Goal: Task Accomplishment & Management: Complete application form

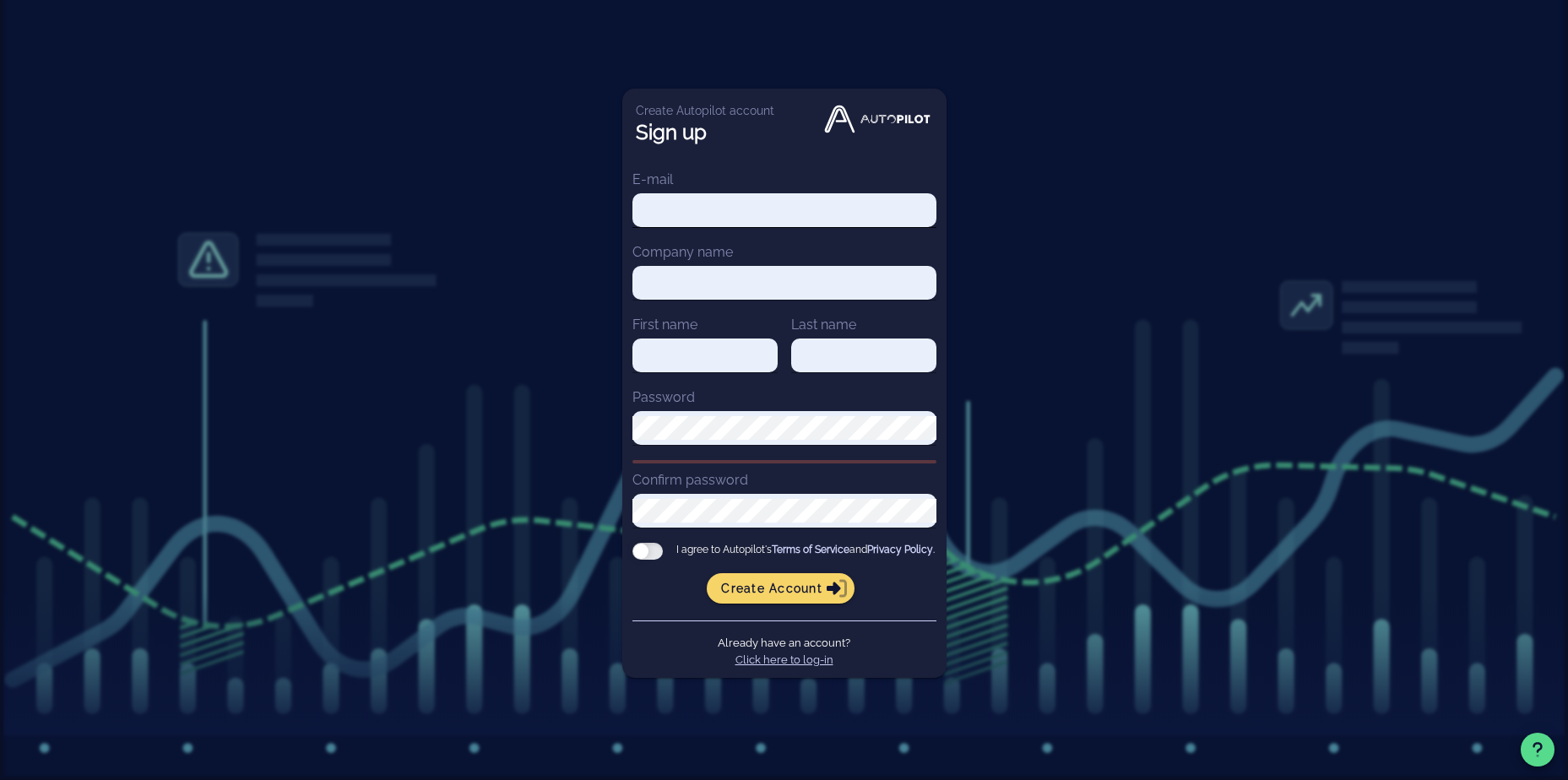
click at [726, 217] on div at bounding box center [784, 210] width 304 height 34
click at [732, 207] on input "E-mail" at bounding box center [784, 210] width 304 height 24
type input "[PERSON_NAME][EMAIL_ADDRESS][DOMAIN_NAME]"
type input "ZWILLING Beauty Group GmbH"
type input "[PERSON_NAME]"
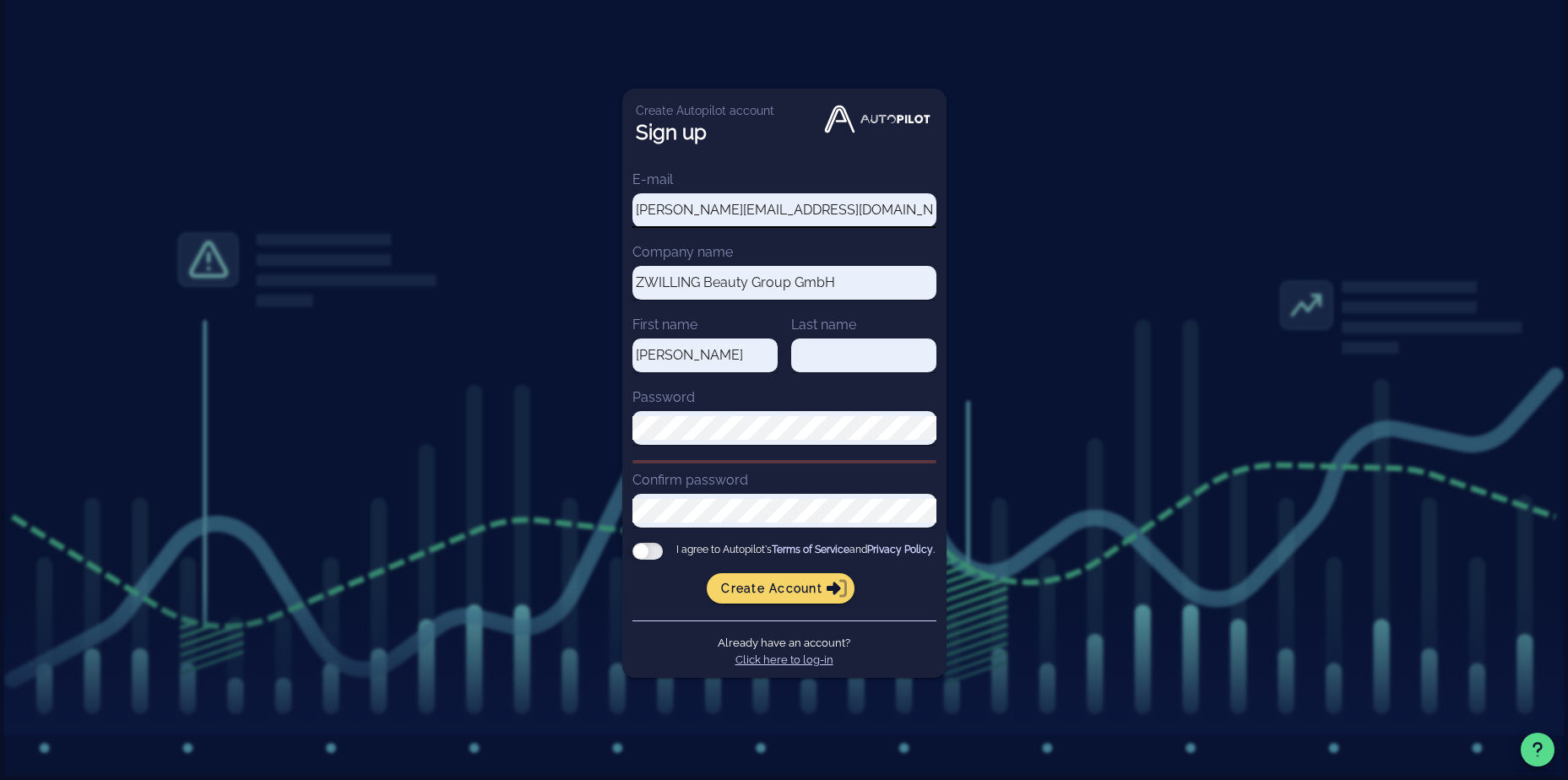
type input "[PERSON_NAME]"
click at [656, 555] on div at bounding box center [647, 552] width 30 height 17
click at [0, 0] on input "I agree to Autopilot's Terms of Service and Privacy Policy ." at bounding box center [0, 0] width 0 height 0
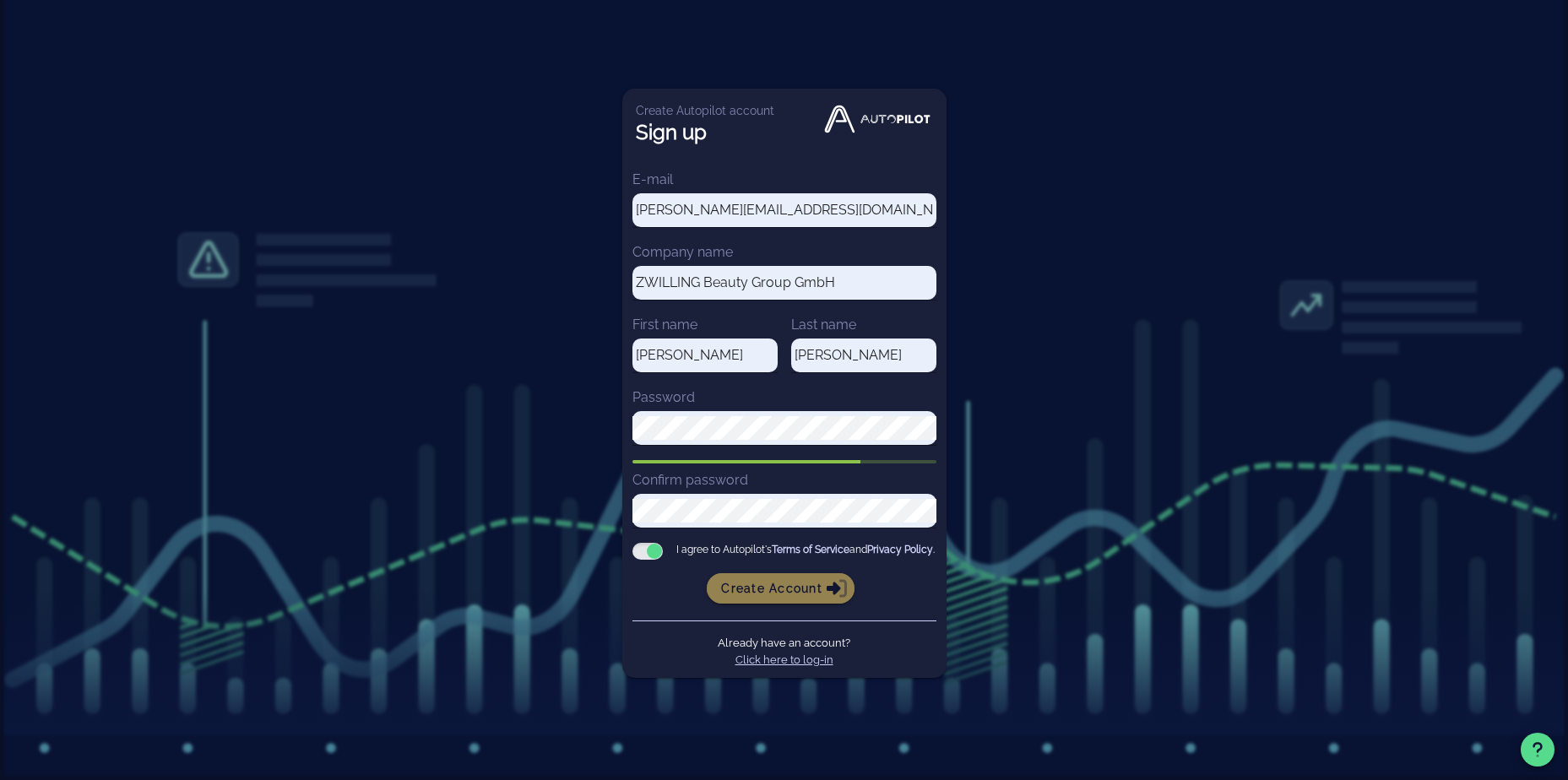
click at [761, 580] on button "Create account" at bounding box center [780, 588] width 147 height 30
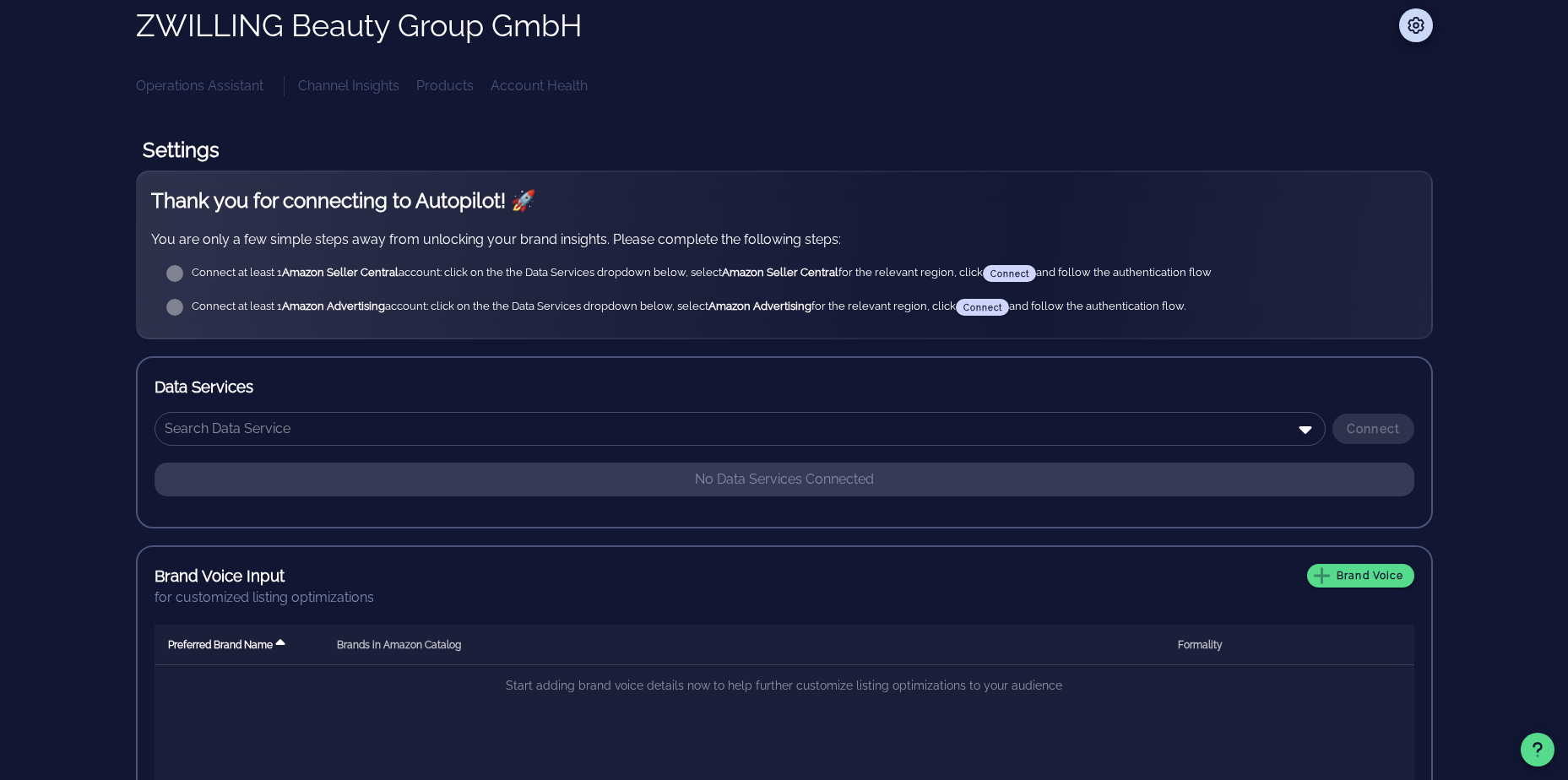
scroll to position [230, 0]
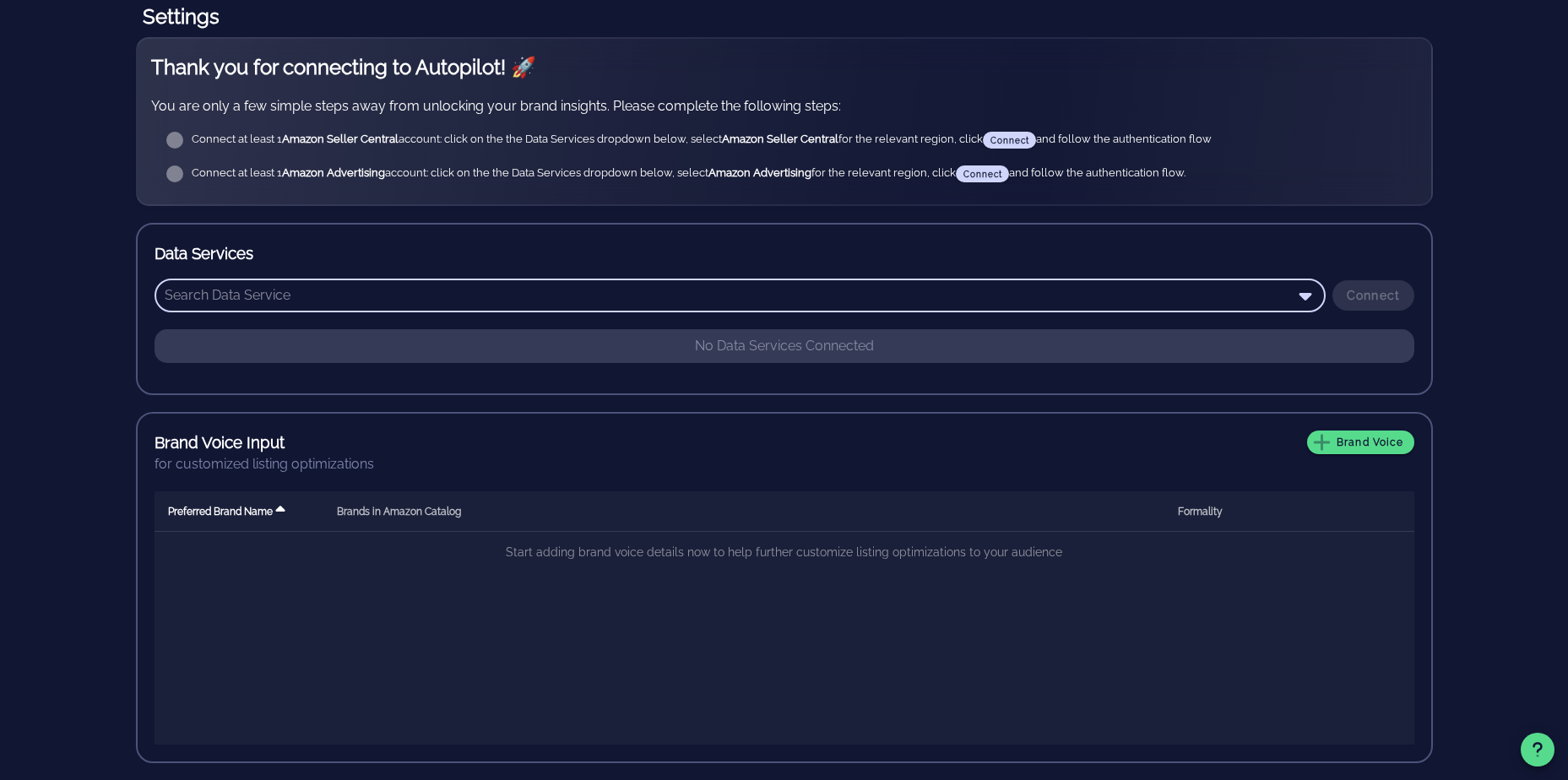
click at [265, 300] on input "text" at bounding box center [728, 295] width 1127 height 27
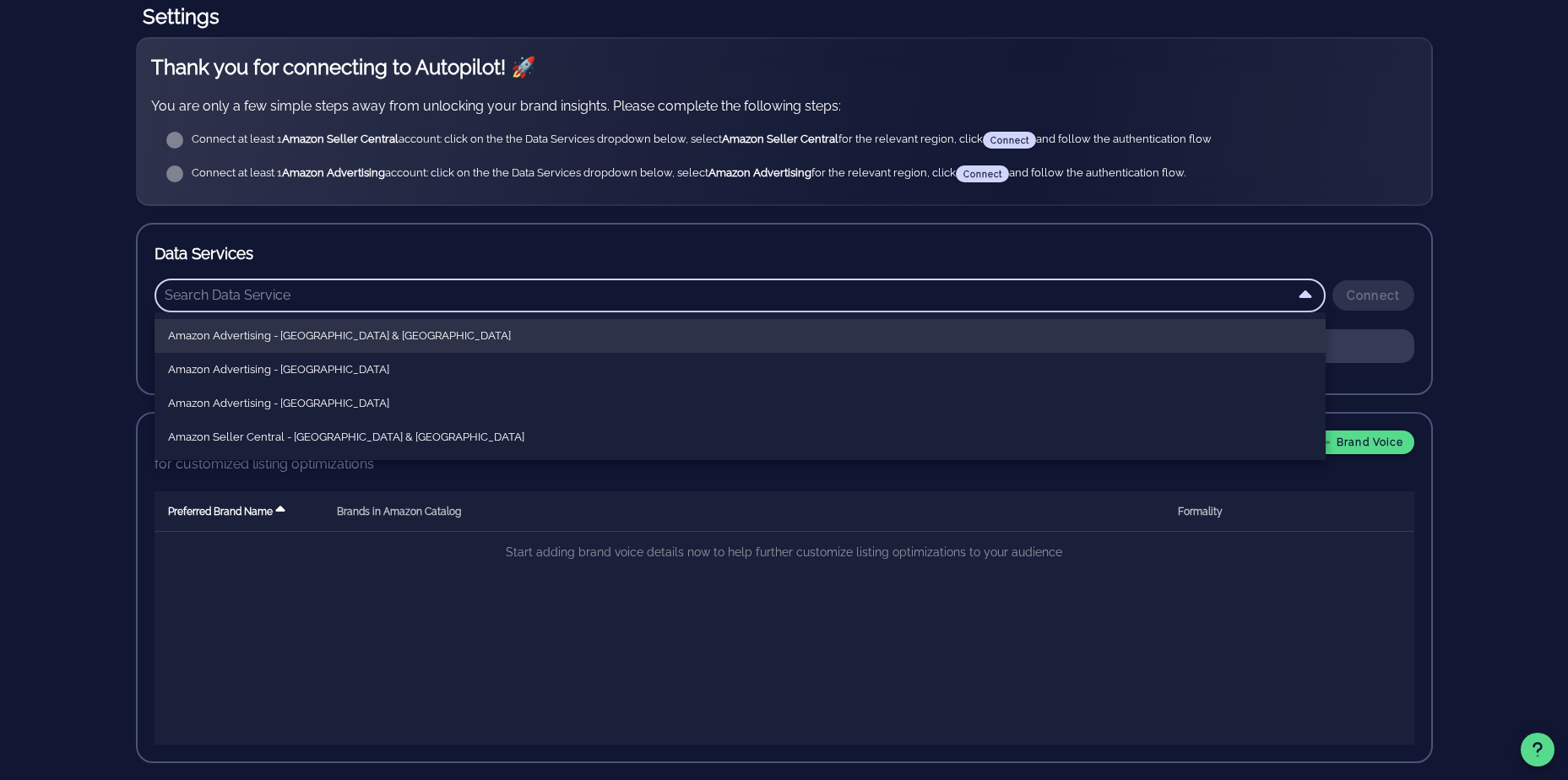
click at [313, 333] on div "Amazon Advertising - Europe & India" at bounding box center [739, 336] width 1144 height 14
type input "Amazon Advertising - Europe & India"
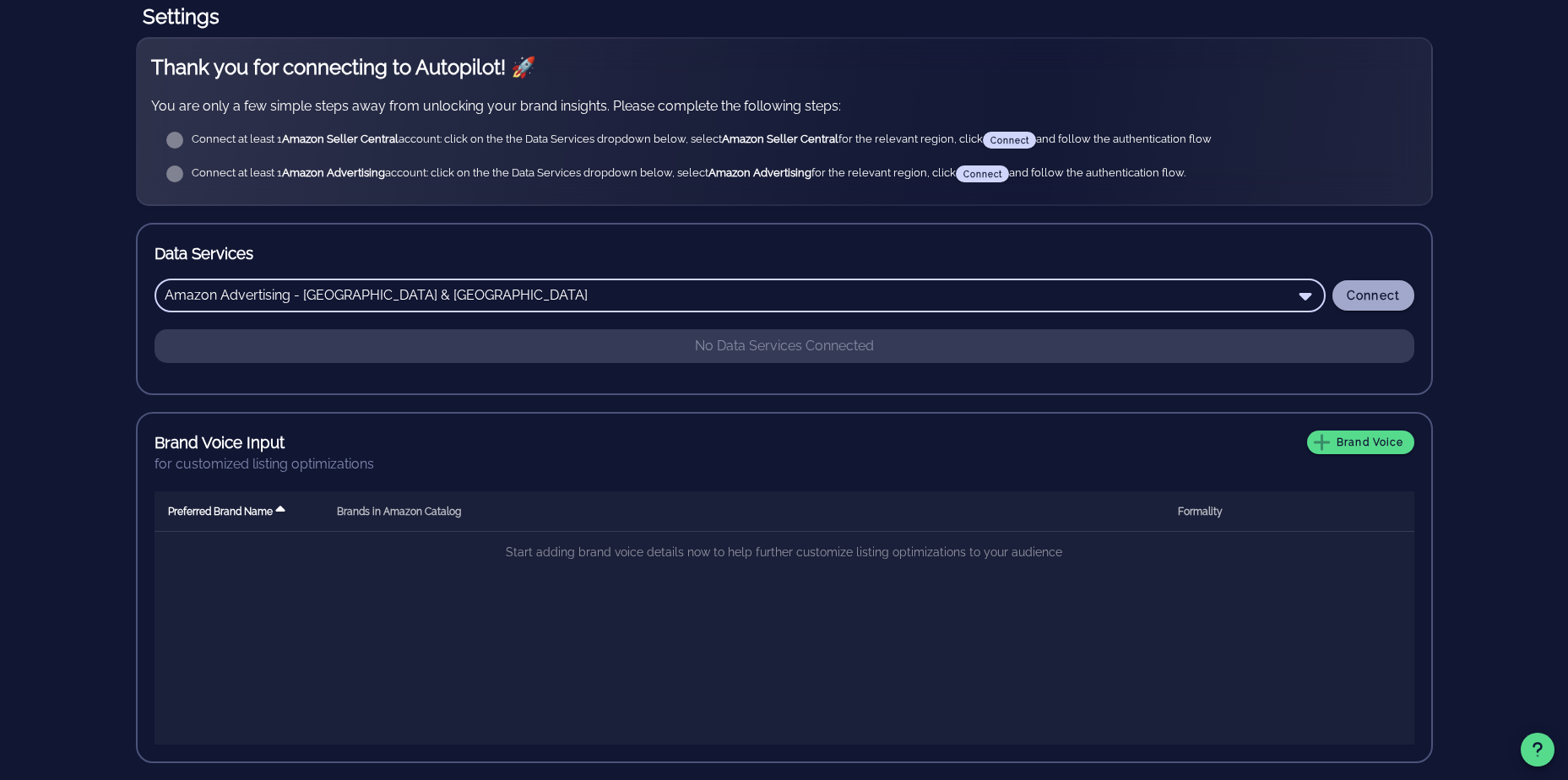
click at [1376, 300] on span "Connect" at bounding box center [1373, 296] width 55 height 14
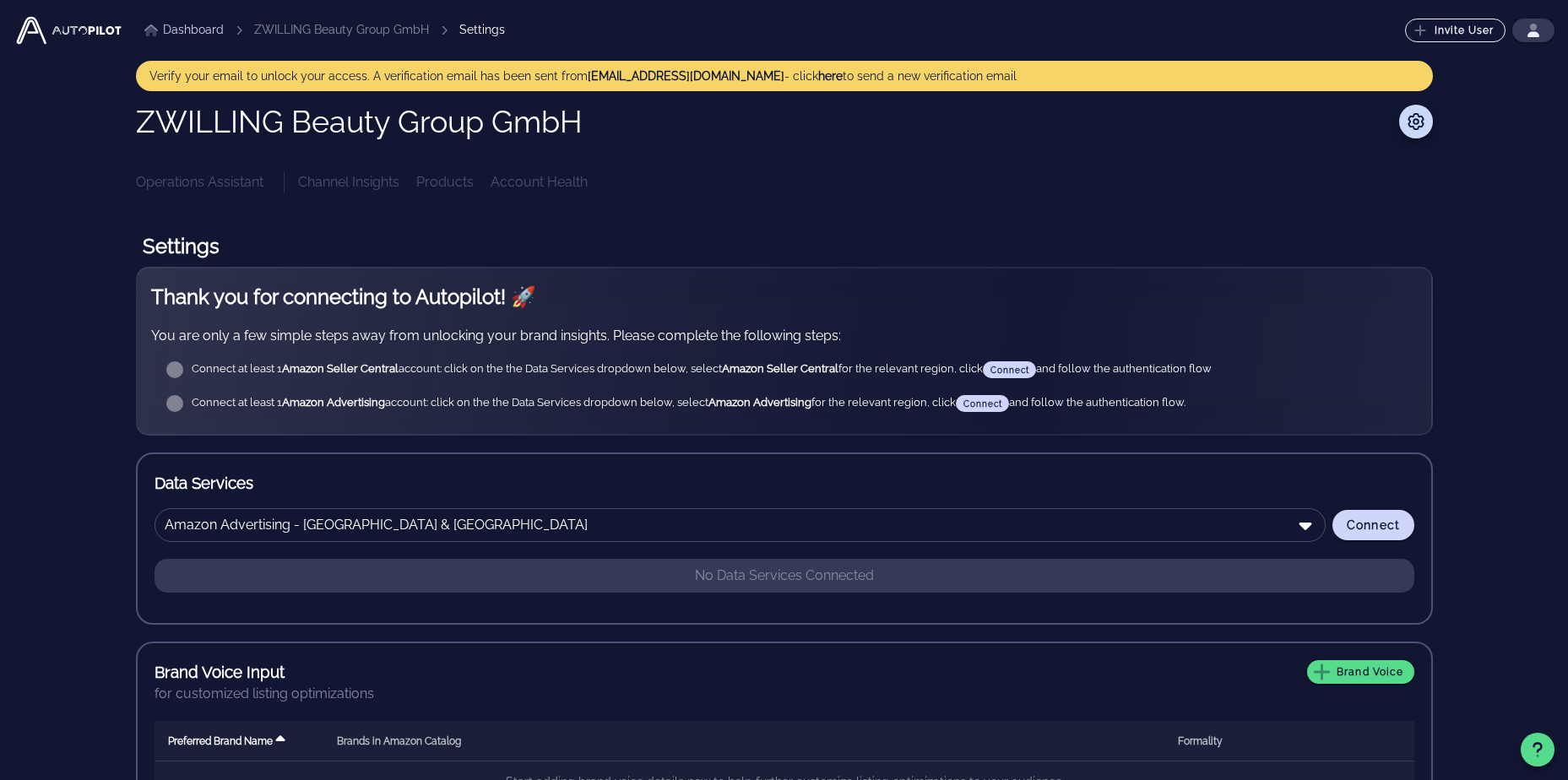
scroll to position [0, 0]
click at [1547, 29] on button "button" at bounding box center [1533, 31] width 42 height 24
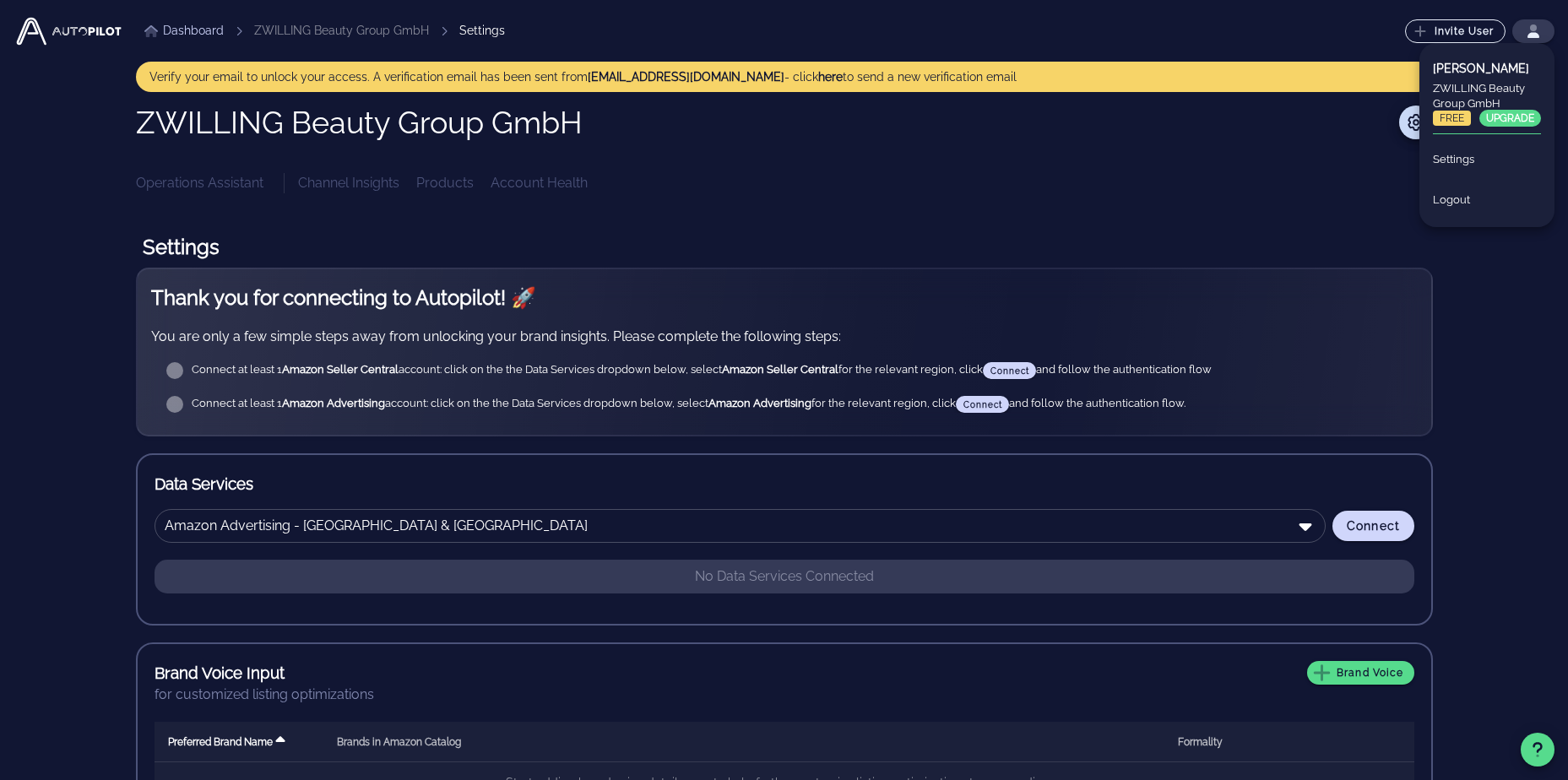
click at [1504, 115] on button "UPGRADE" at bounding box center [1509, 118] width 62 height 17
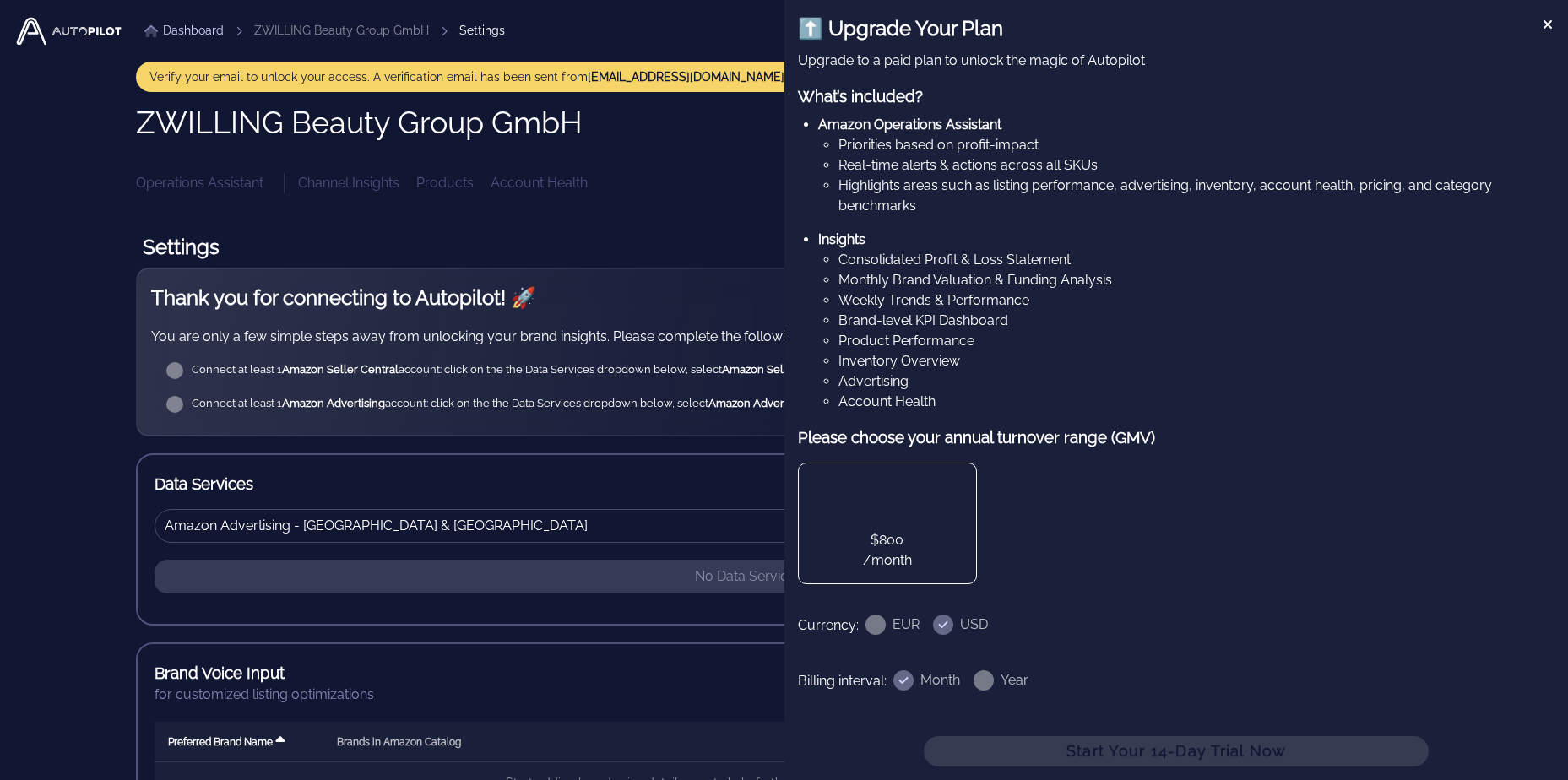
click at [20, 33] on img at bounding box center [69, 31] width 110 height 34
click at [179, 35] on link "Dashboard" at bounding box center [184, 30] width 79 height 17
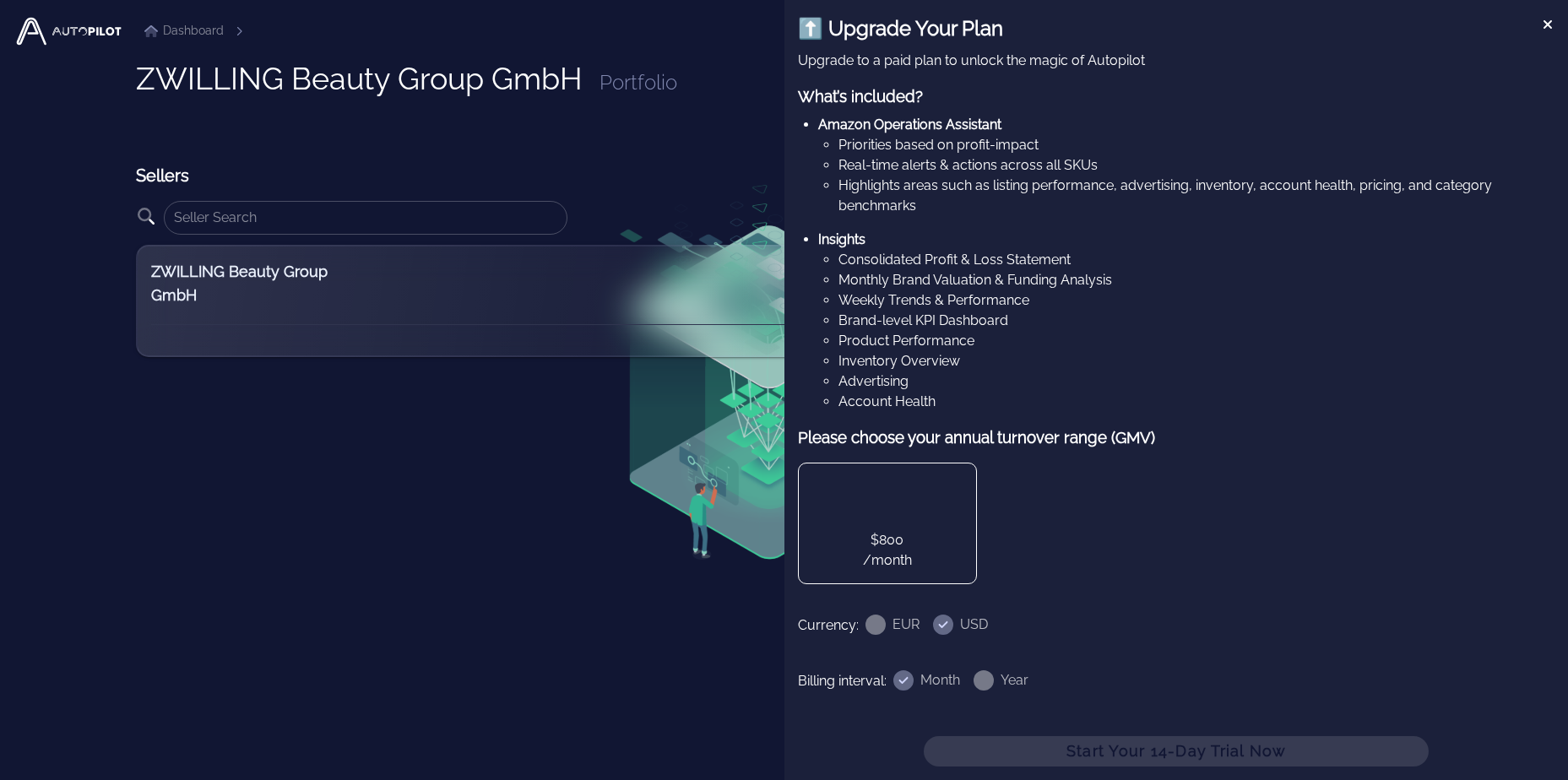
click at [249, 164] on h2 "Sellers" at bounding box center [784, 176] width 1296 height 24
click at [946, 438] on h3 "Please choose your annual turnover range (GMV)" at bounding box center [1176, 437] width 757 height 24
drag, startPoint x: 946, startPoint y: 438, endPoint x: 1044, endPoint y: 431, distance: 98.2
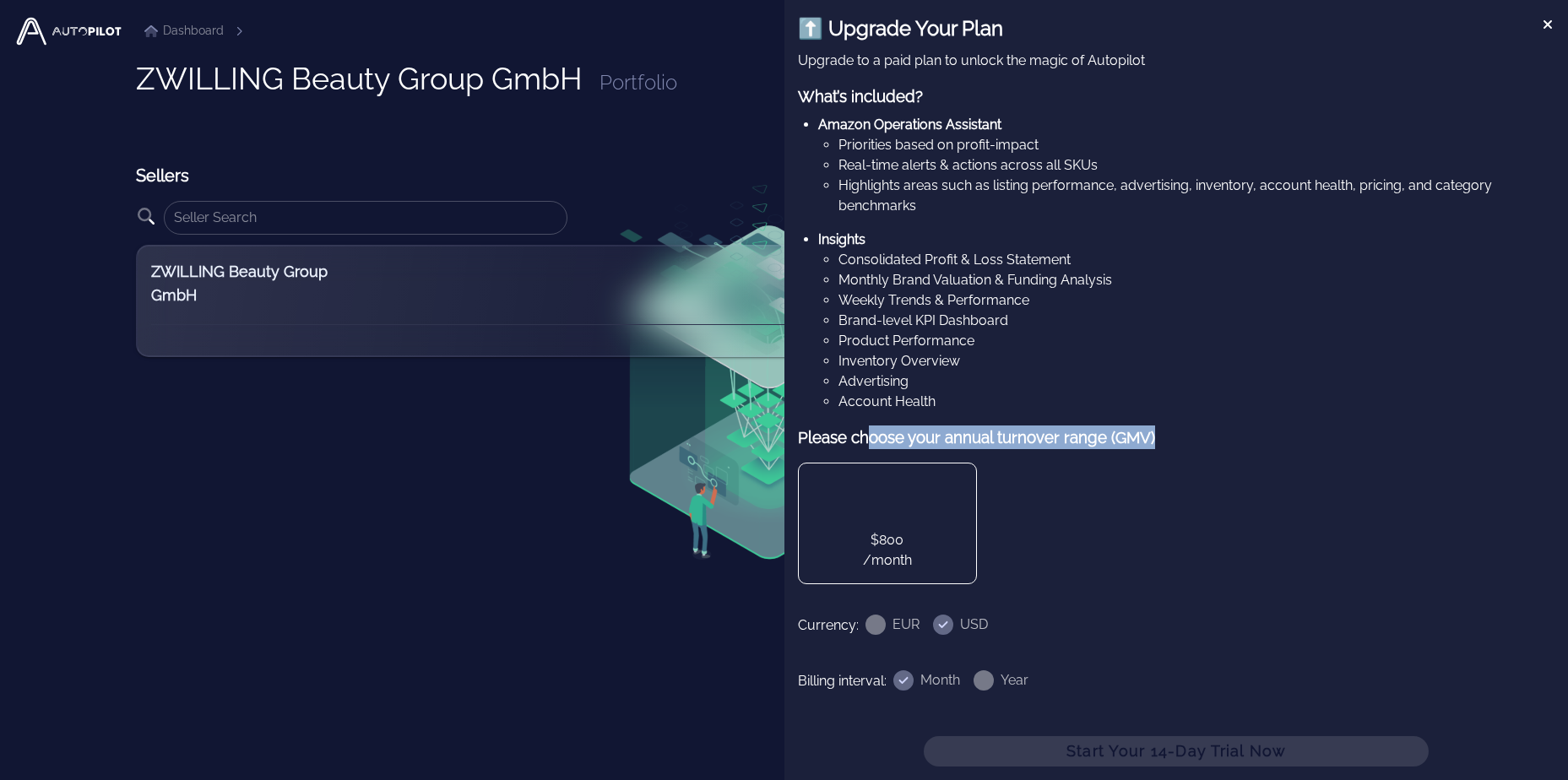
click at [1044, 431] on h3 "Please choose your annual turnover range (GMV)" at bounding box center [1176, 437] width 757 height 24
click at [1045, 430] on h3 "Please choose your annual turnover range (GMV)" at bounding box center [1176, 437] width 757 height 24
click at [876, 616] on div at bounding box center [875, 624] width 29 height 29
click at [935, 622] on div at bounding box center [943, 624] width 29 height 29
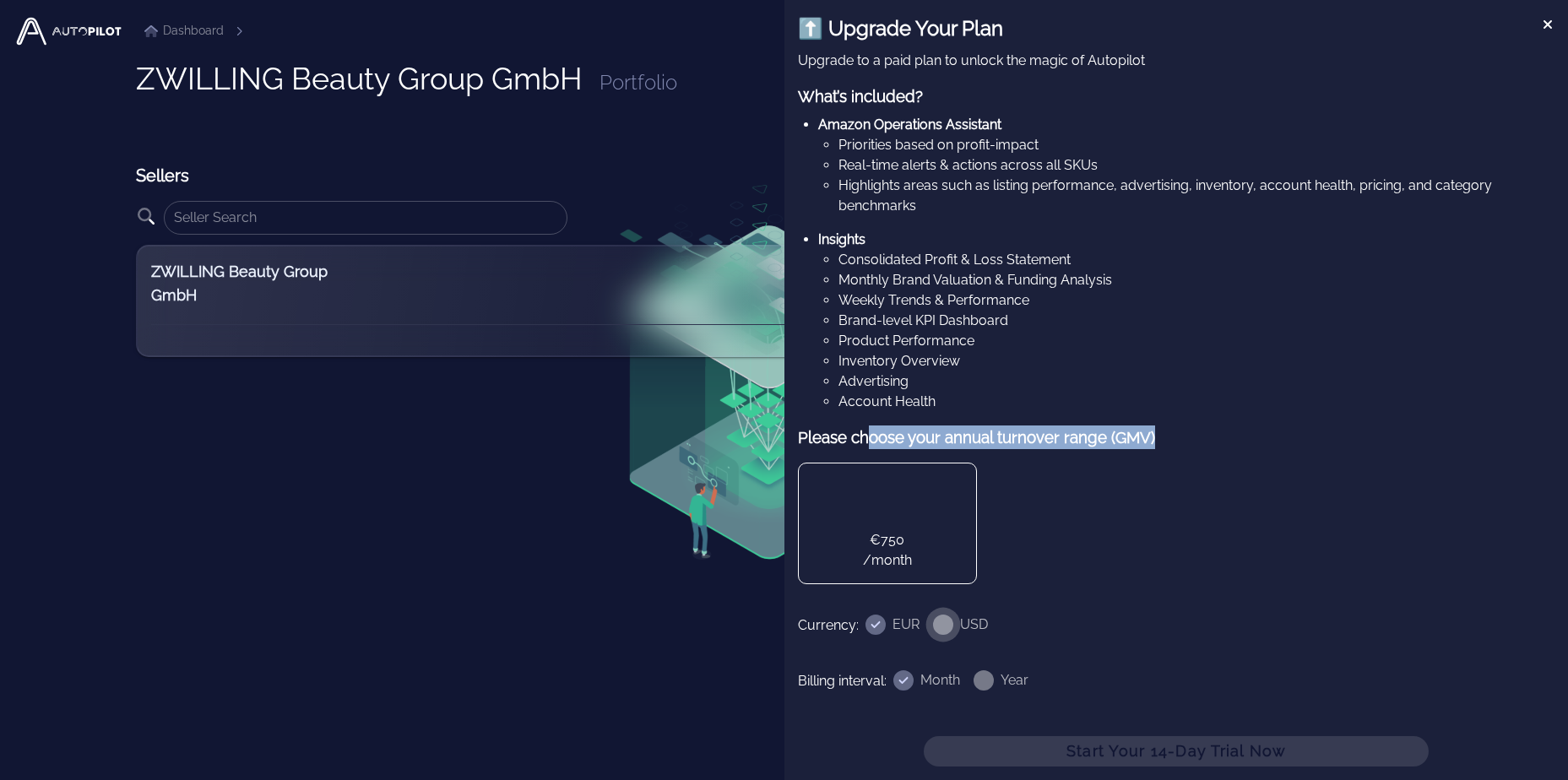
radio input "false"
radio input "true"
click at [981, 677] on div at bounding box center [983, 680] width 29 height 29
radio input "false"
radio input "true"
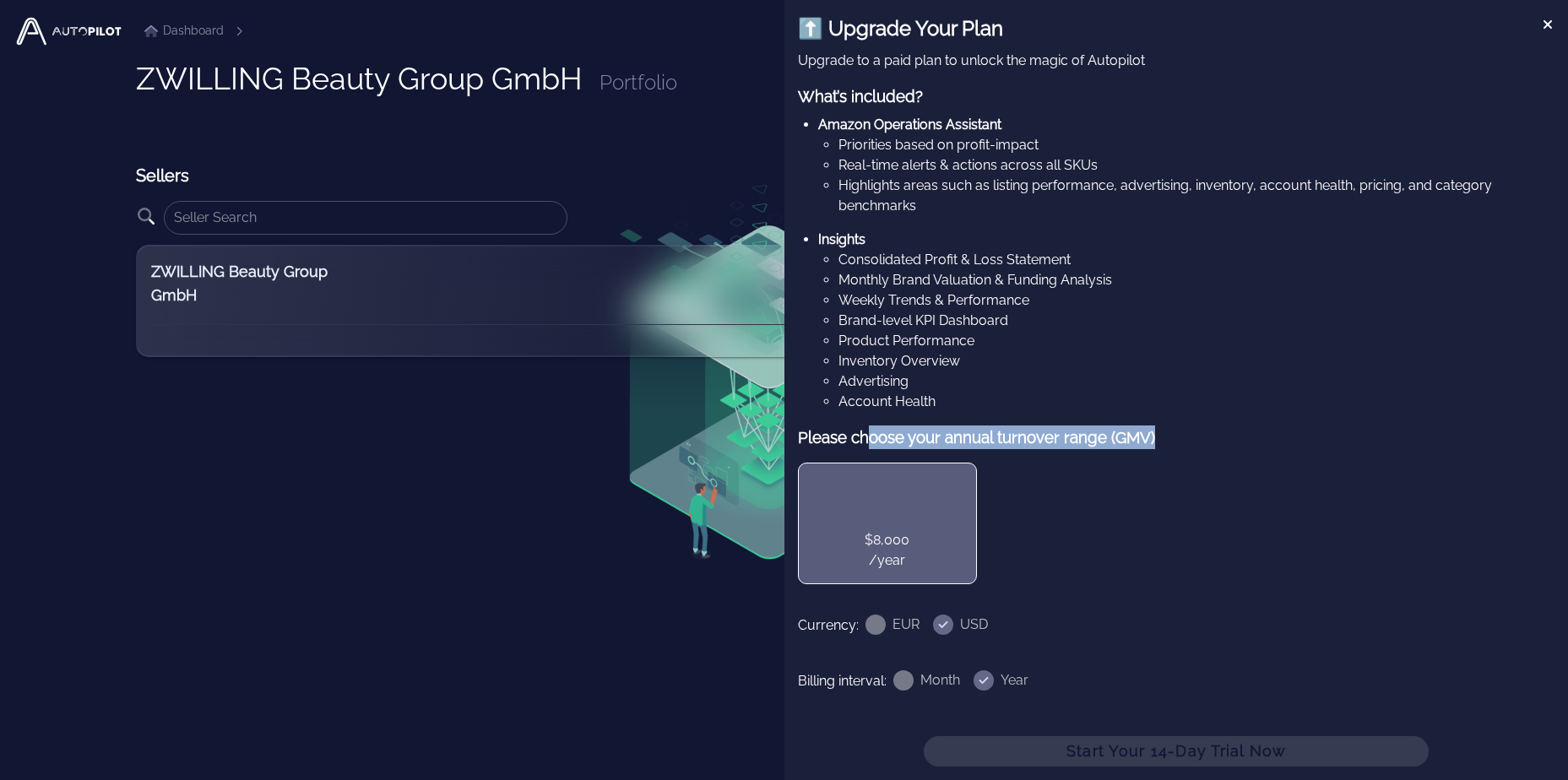
click at [961, 532] on div "$8,000 /year" at bounding box center [887, 550] width 150 height 40
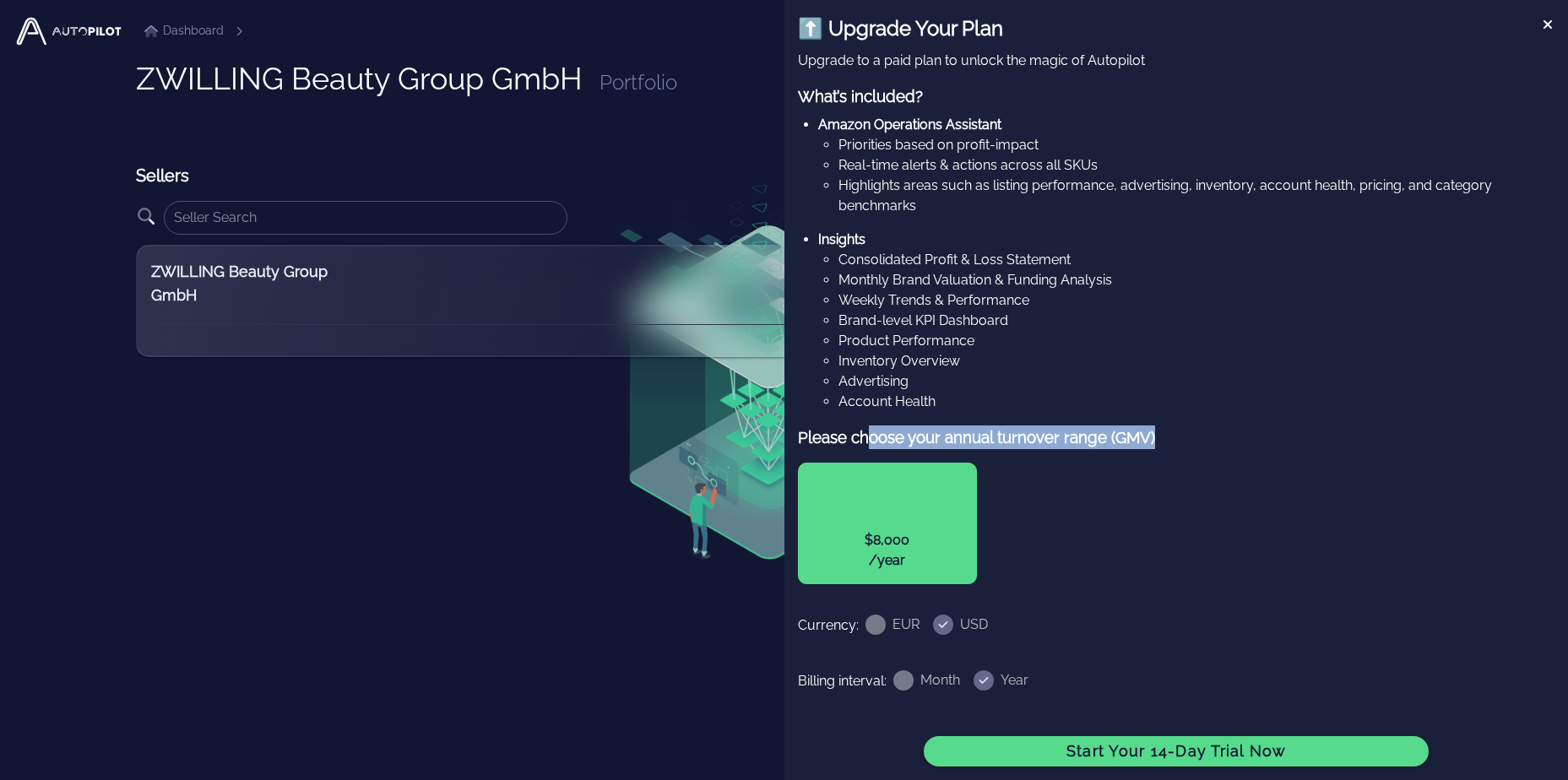
click at [1028, 529] on div "$8,000 /year" at bounding box center [1176, 523] width 757 height 122
click at [902, 520] on h4 at bounding box center [887, 500] width 150 height 46
click at [904, 675] on div at bounding box center [902, 680] width 29 height 29
radio input "true"
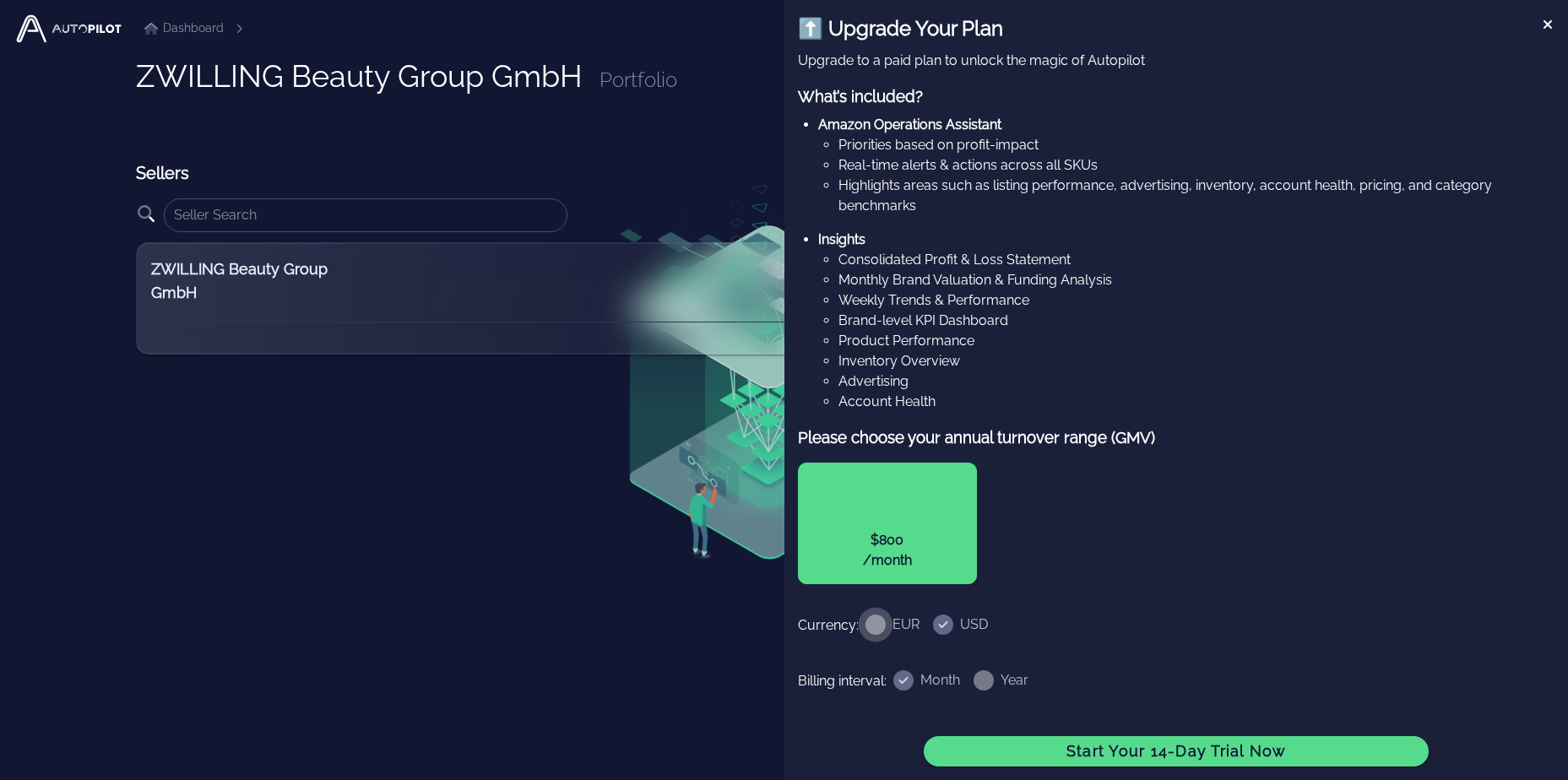
click at [885, 622] on div at bounding box center [875, 624] width 29 height 29
click at [952, 622] on div at bounding box center [943, 624] width 29 height 29
radio input "false"
radio input "true"
click at [892, 622] on label "EUR" at bounding box center [905, 624] width 27 height 17
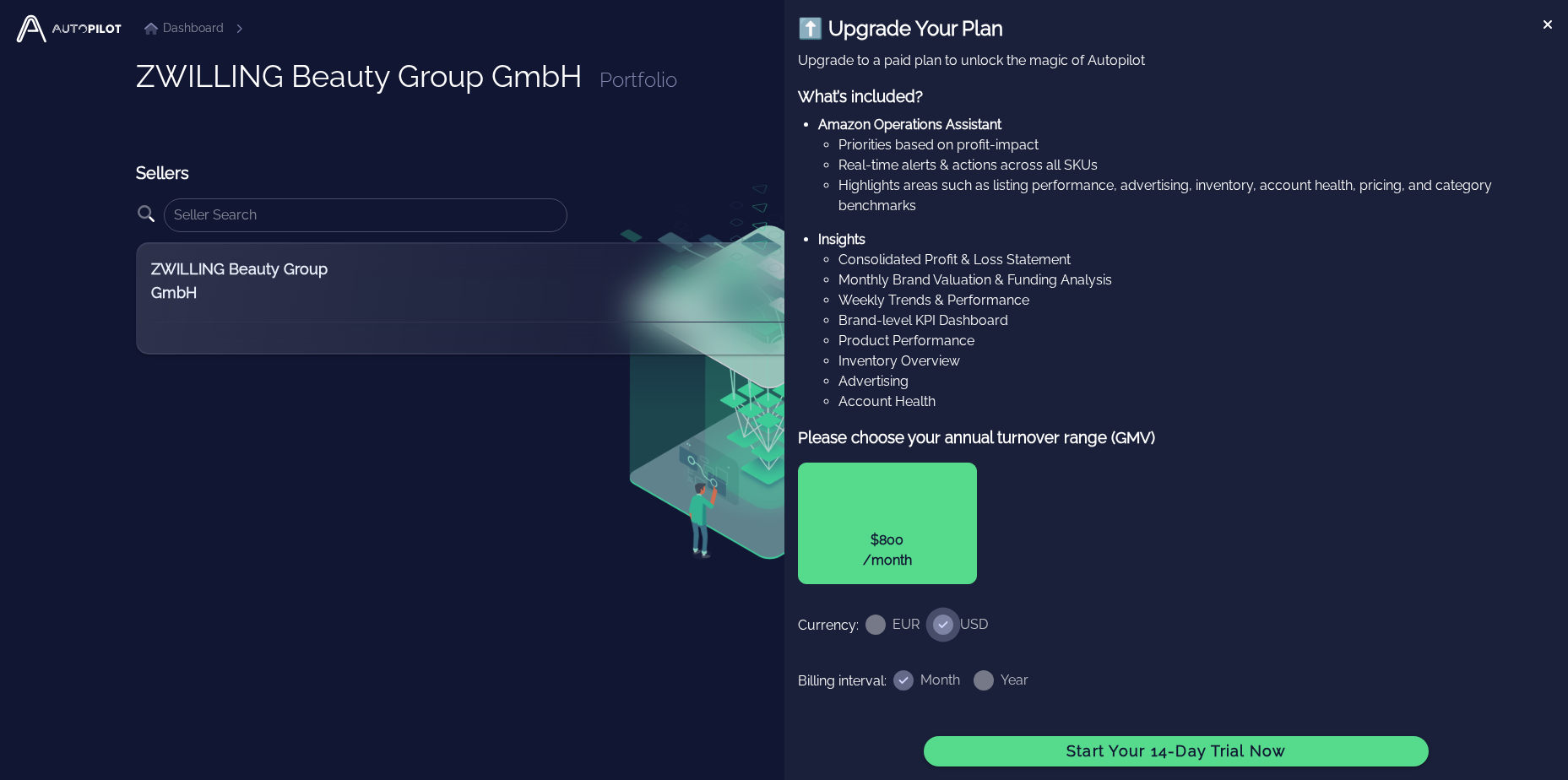
radio input "true"
click at [900, 293] on li "Weekly Trends & Performance" at bounding box center [1196, 300] width 716 height 20
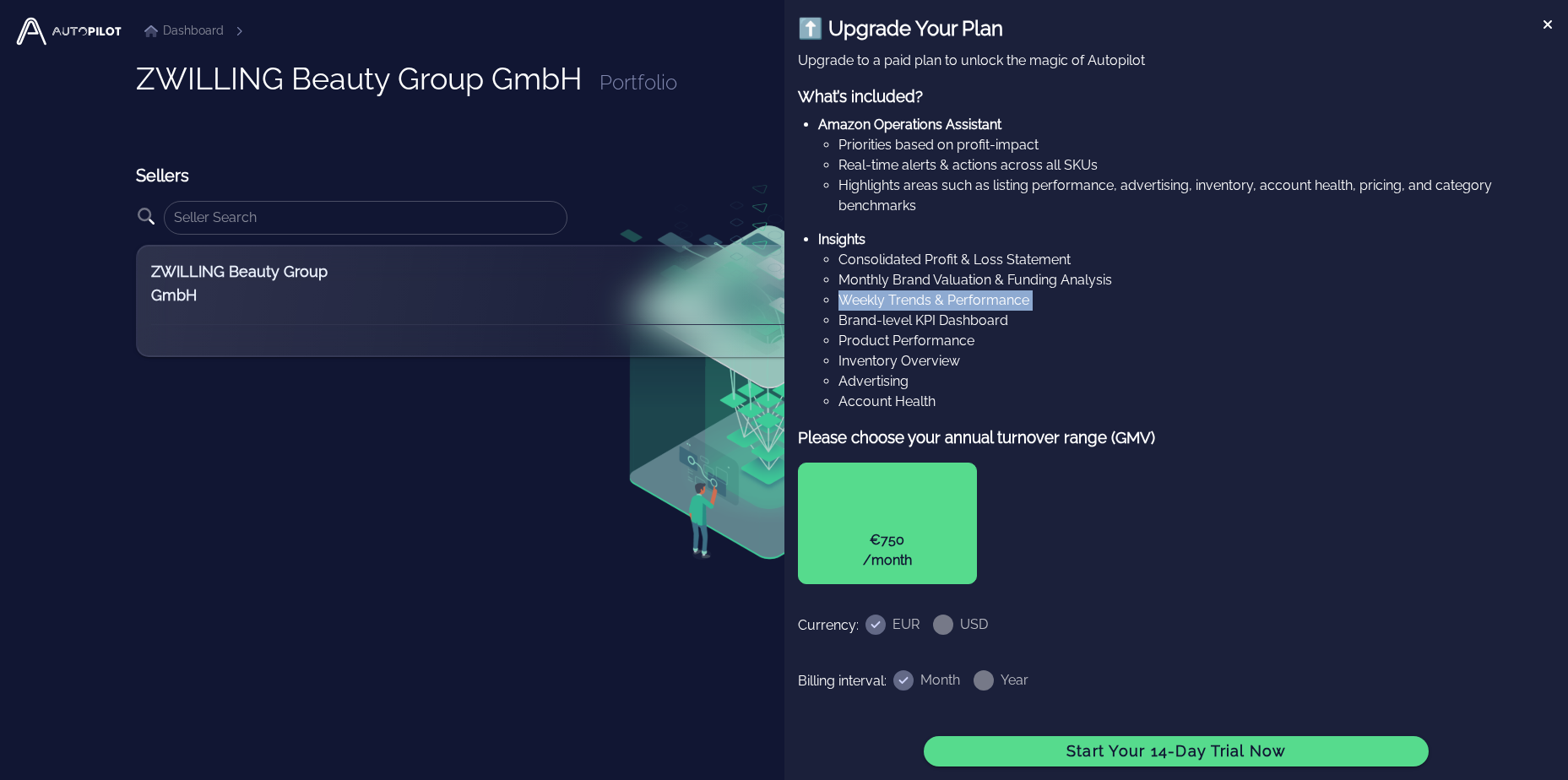
drag, startPoint x: 900, startPoint y: 293, endPoint x: 899, endPoint y: 310, distance: 17.0
click at [899, 310] on li "Brand-level KPI Dashboard" at bounding box center [1196, 320] width 716 height 20
click at [648, 150] on div "ZWILLING Beauty Group GmbH Portfolio Sellers ​ Add Seller ZWILLING Beauty Group…" at bounding box center [784, 422] width 1296 height 721
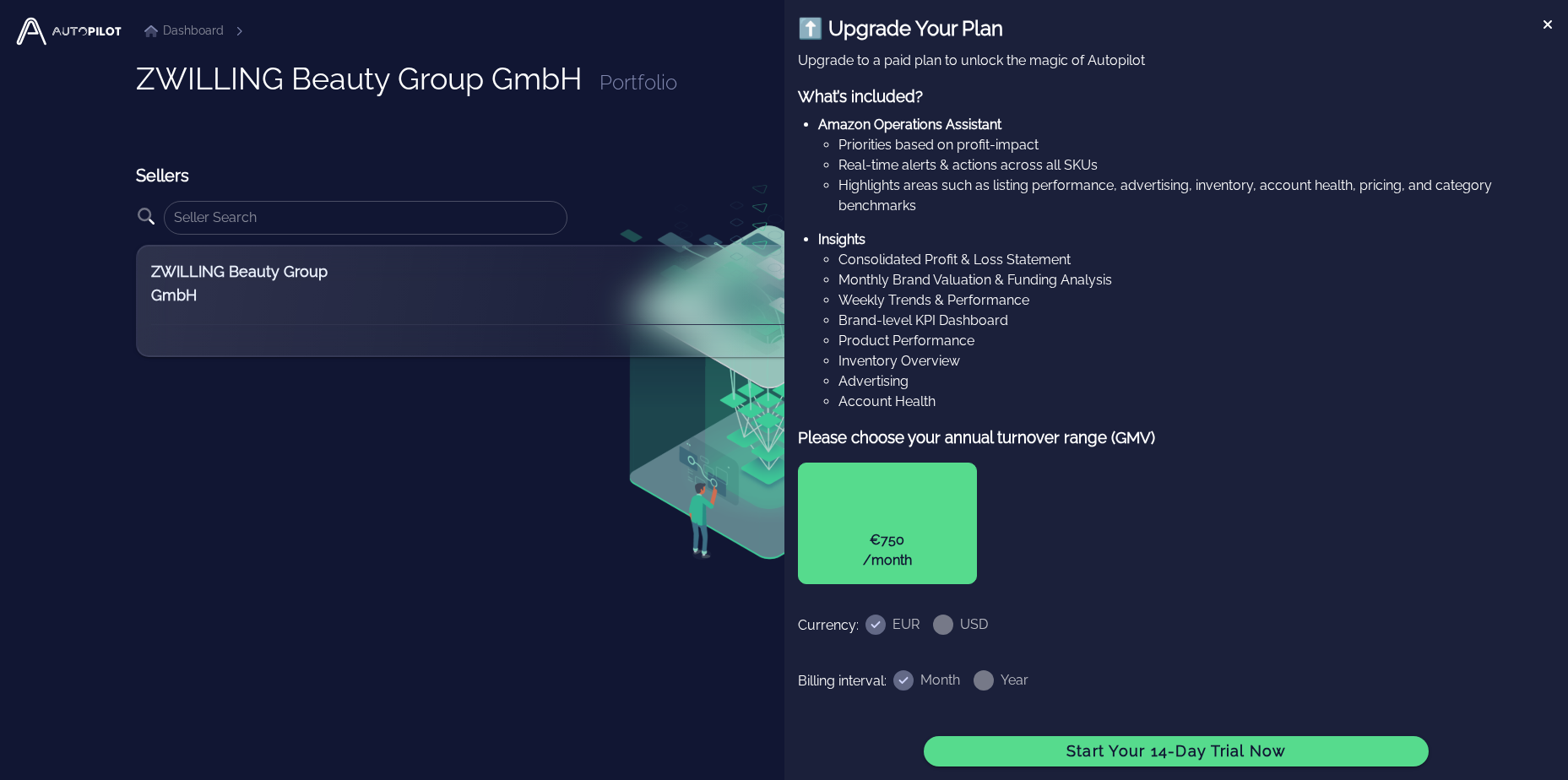
click at [72, 39] on img at bounding box center [69, 31] width 110 height 34
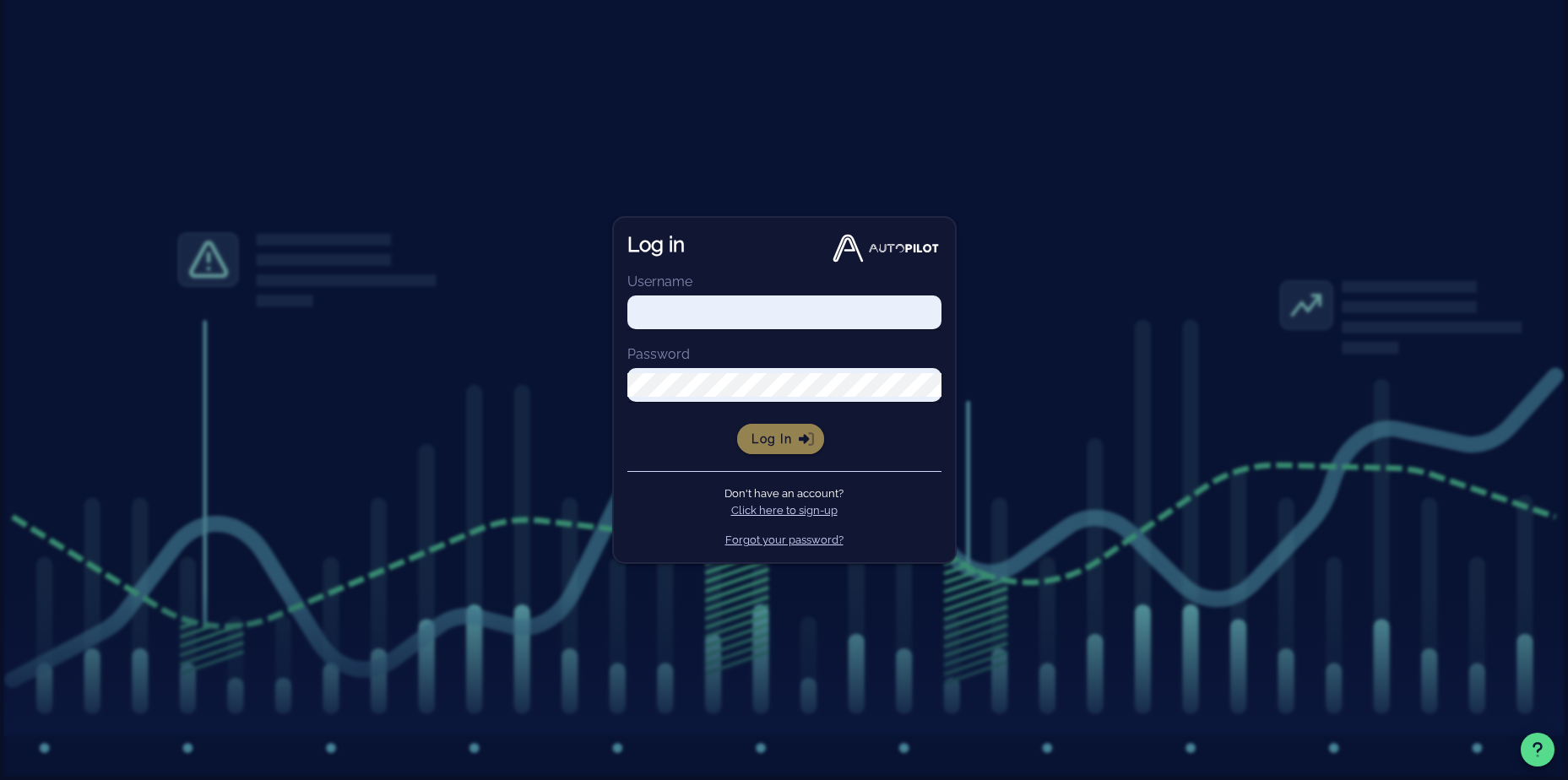
click at [784, 440] on span "Log in" at bounding box center [780, 439] width 60 height 16
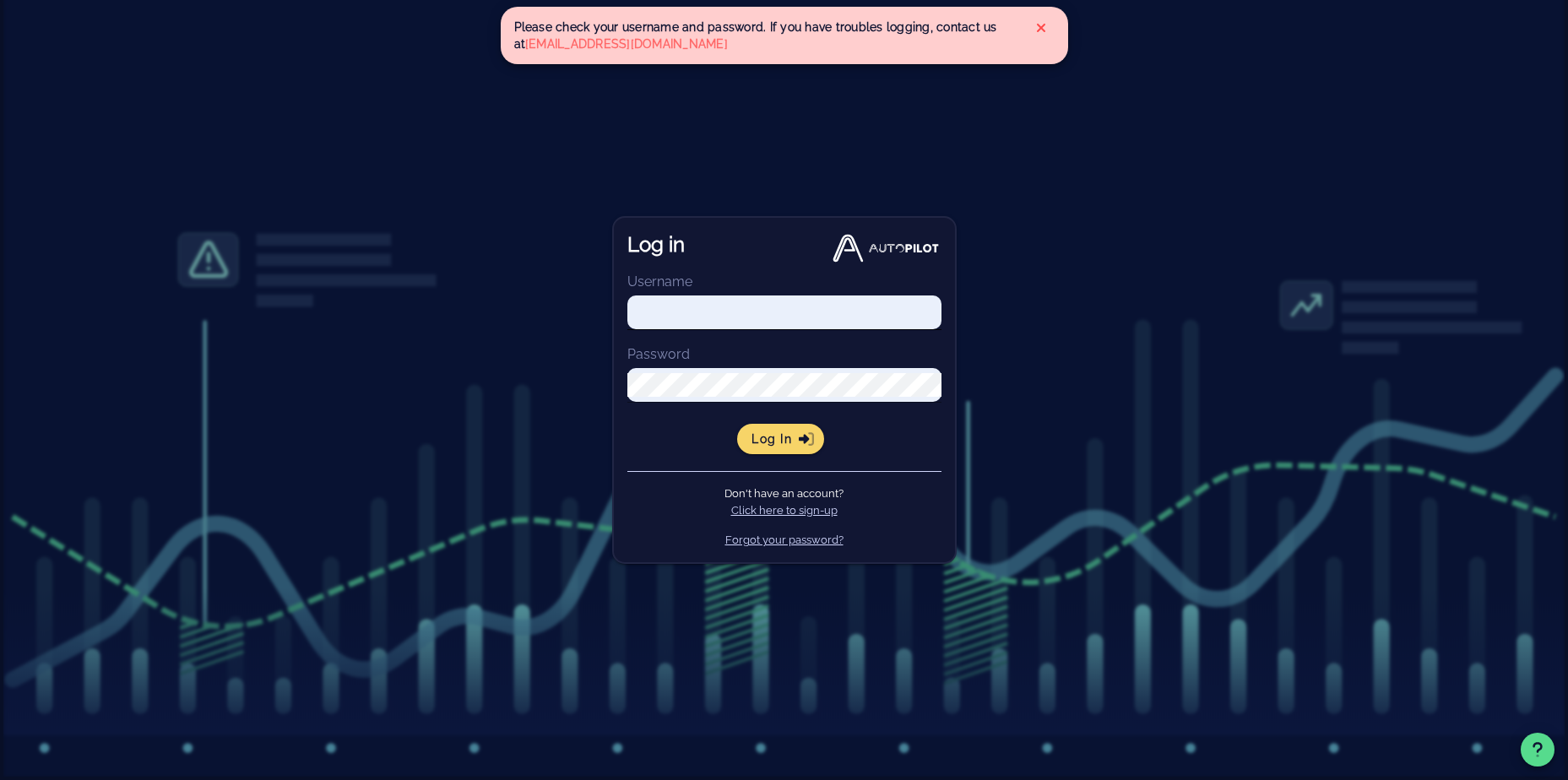
click at [761, 313] on input "Username" at bounding box center [784, 312] width 314 height 24
type input "[PERSON_NAME][EMAIL_ADDRESS][DOMAIN_NAME]"
